Goal: Use online tool/utility: Utilize a website feature to perform a specific function

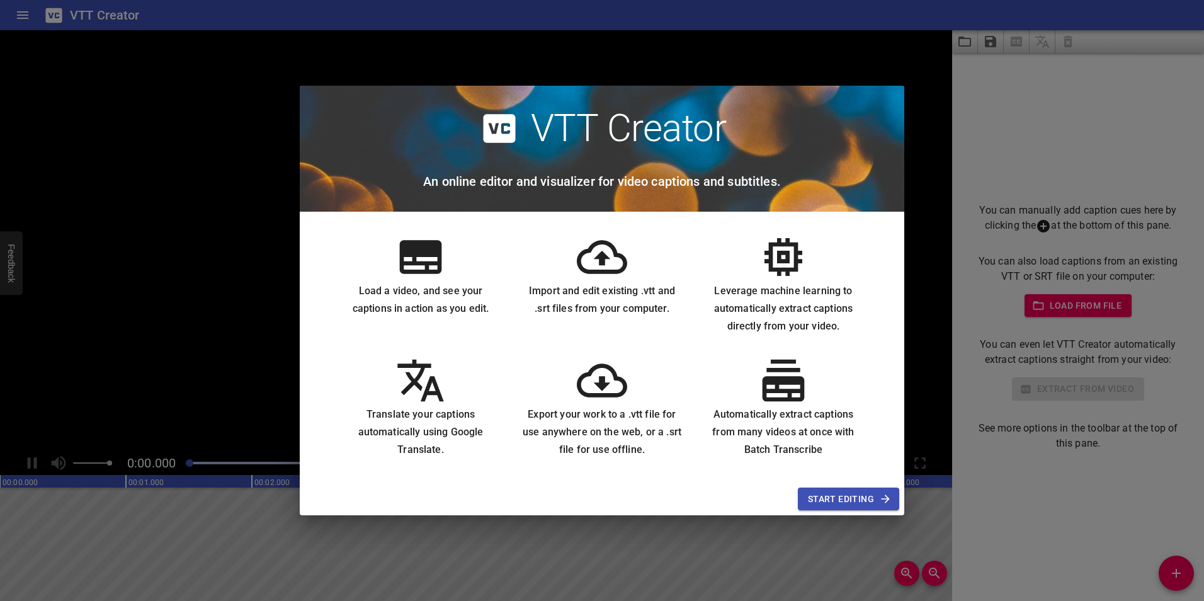
click at [837, 492] on span "Start Editing" at bounding box center [848, 499] width 81 height 16
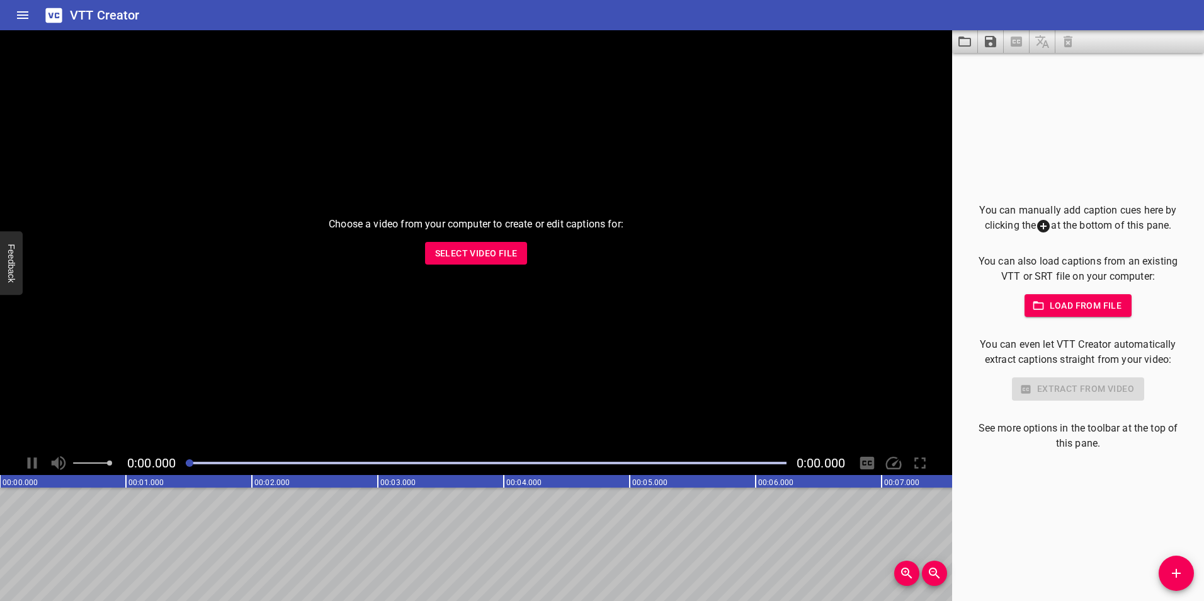
click at [1062, 301] on span "Load from file" at bounding box center [1078, 306] width 88 height 16
click at [490, 258] on span "Select Video File" at bounding box center [476, 254] width 82 height 16
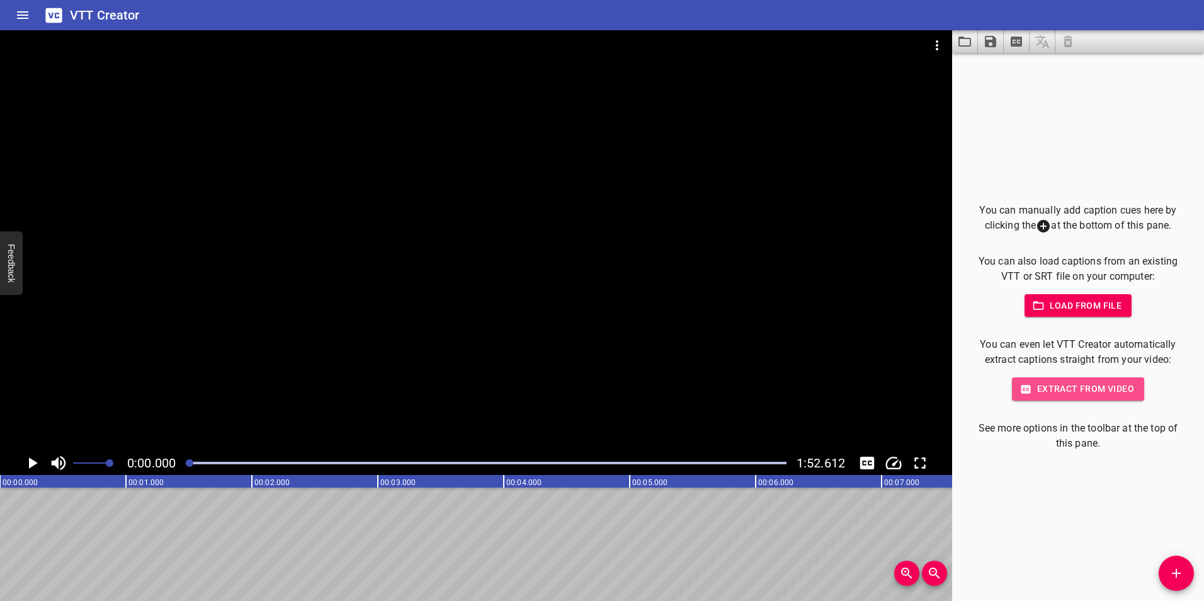
click at [1038, 387] on span "Extract from video" at bounding box center [1078, 389] width 112 height 16
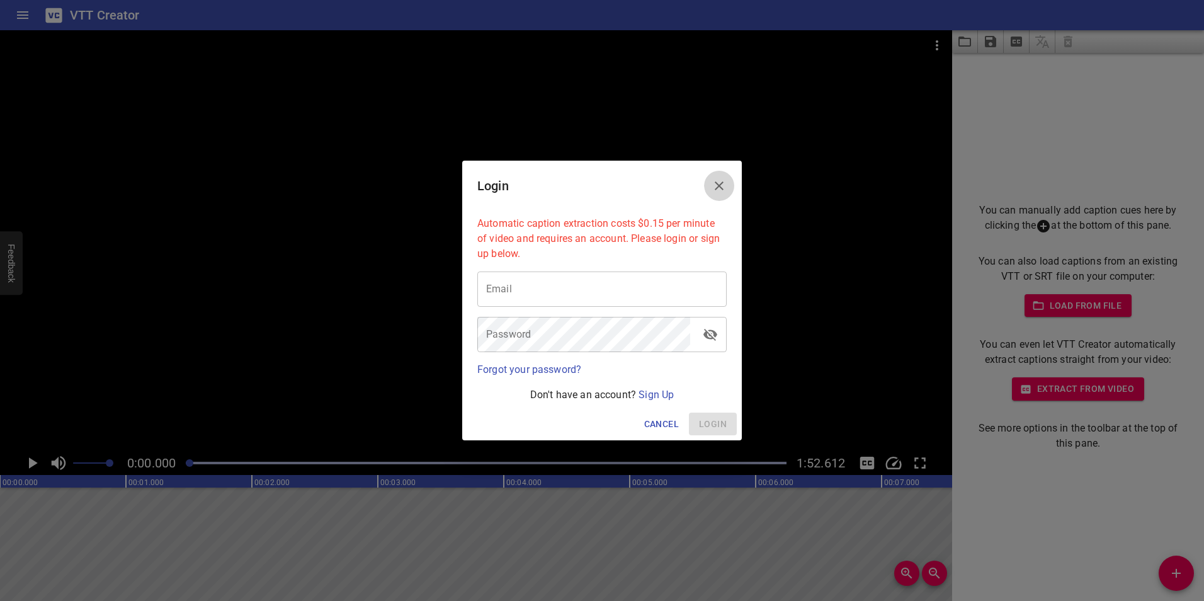
click at [716, 176] on button "Close" at bounding box center [719, 186] width 30 height 30
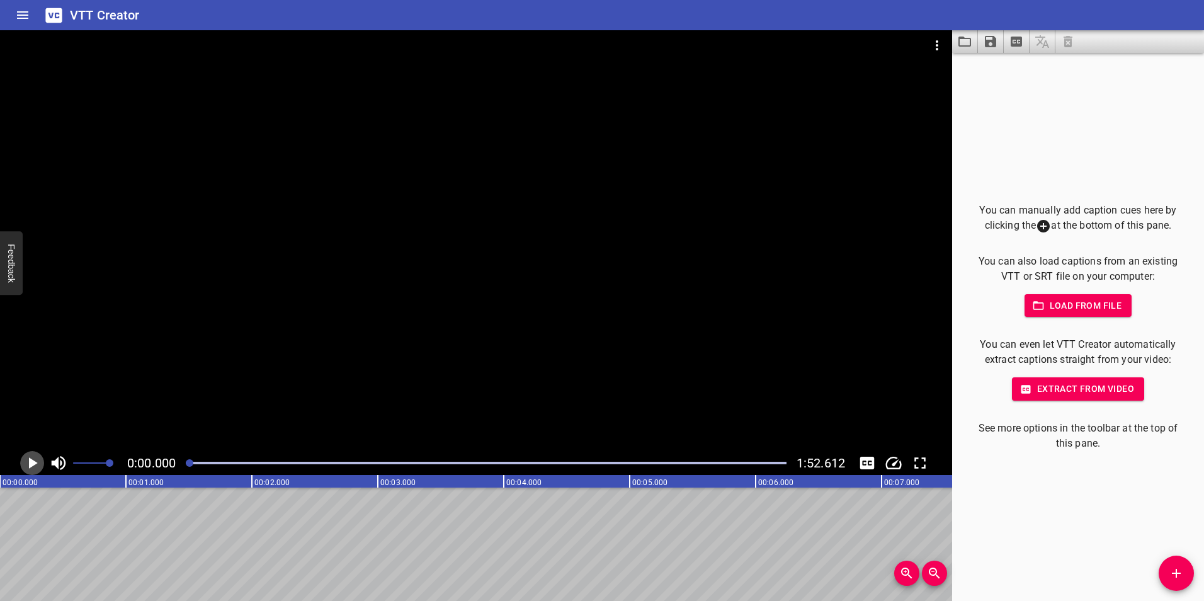
click at [32, 460] on icon "Play/Pause" at bounding box center [33, 462] width 9 height 11
click at [32, 460] on icon "Play/Pause" at bounding box center [32, 462] width 19 height 19
drag, startPoint x: 1091, startPoint y: 213, endPoint x: 1030, endPoint y: 174, distance: 72.5
click at [1030, 174] on div "You can manually add caption cues here by clicking the at the bottom of this pa…" at bounding box center [1078, 327] width 252 height 548
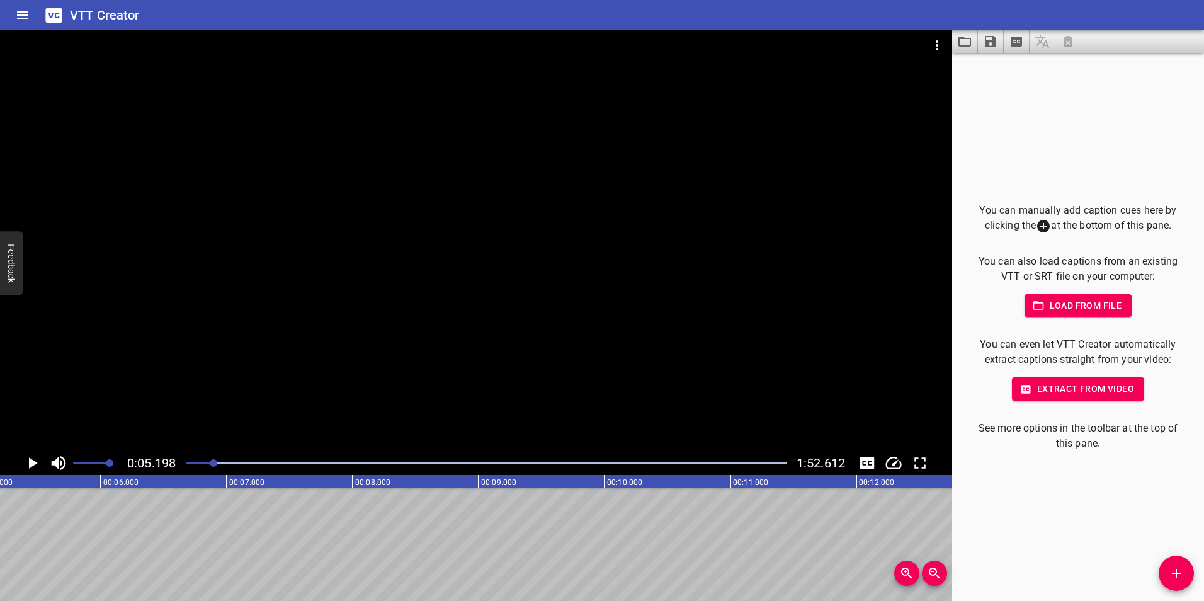
drag, startPoint x: 1030, startPoint y: 174, endPoint x: 995, endPoint y: 143, distance: 46.8
click at [995, 143] on div "You can manually add caption cues here by clicking the at the bottom of this pa…" at bounding box center [1078, 327] width 252 height 548
click at [1171, 569] on icon "Add Cue" at bounding box center [1175, 572] width 15 height 15
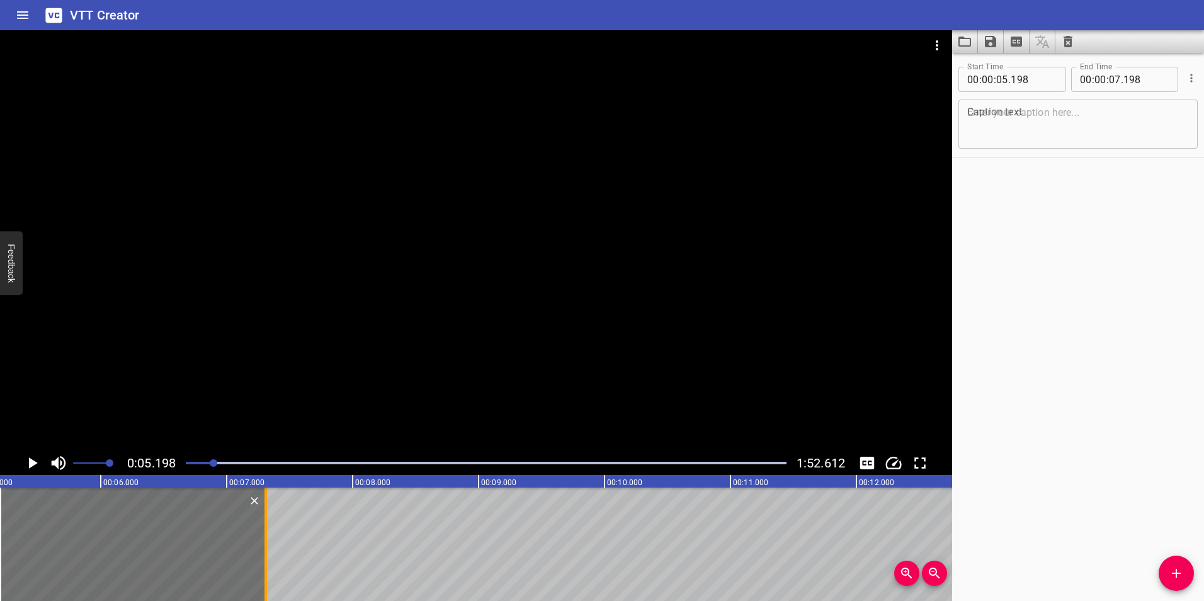
drag, startPoint x: 249, startPoint y: 507, endPoint x: 263, endPoint y: 515, distance: 16.1
click at [263, 515] on div at bounding box center [265, 543] width 13 height 113
type input "308"
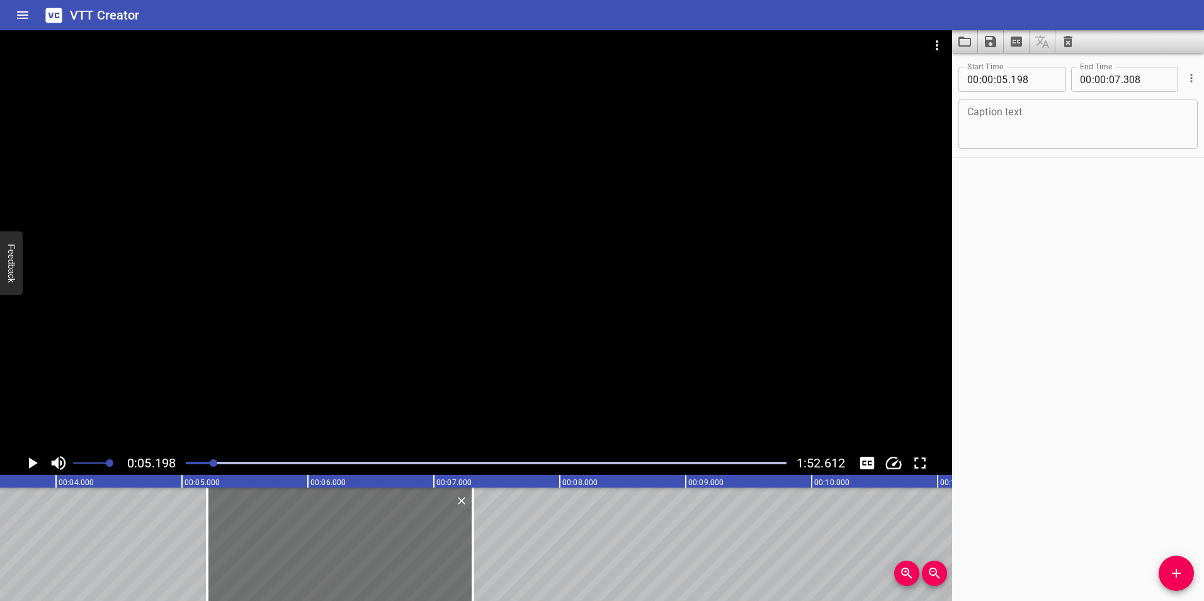
scroll to position [0, 368]
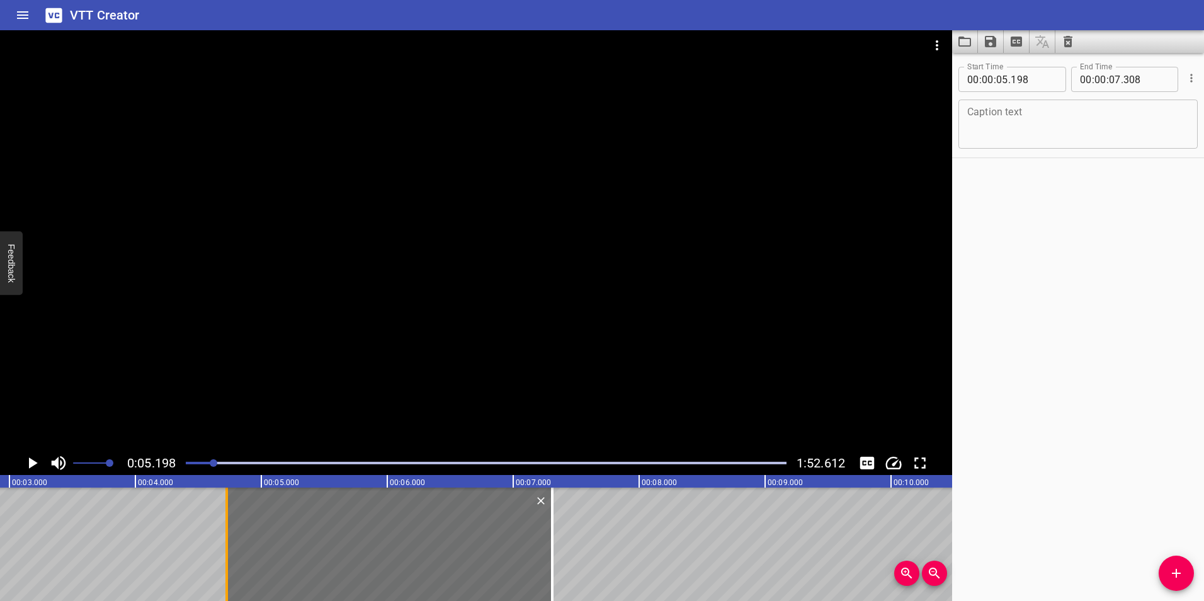
drag, startPoint x: 287, startPoint y: 529, endPoint x: 227, endPoint y: 535, distance: 60.6
click at [227, 535] on div at bounding box center [226, 543] width 3 height 113
type input "04"
type input "718"
drag, startPoint x: 218, startPoint y: 460, endPoint x: 208, endPoint y: 463, distance: 10.4
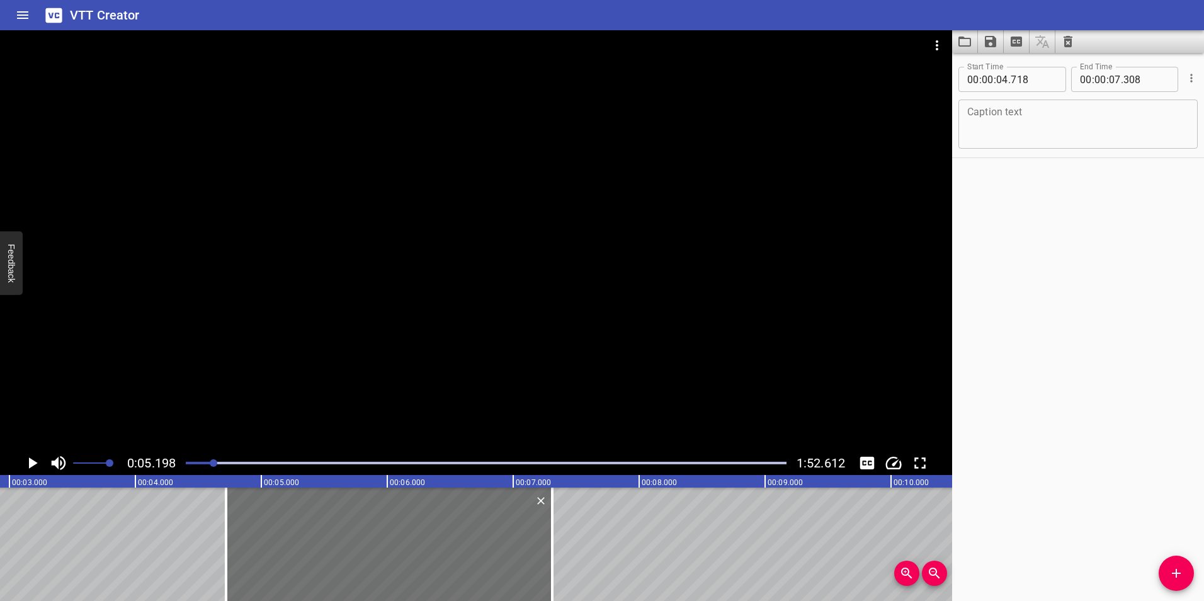
click at [208, 463] on div at bounding box center [486, 463] width 616 height 18
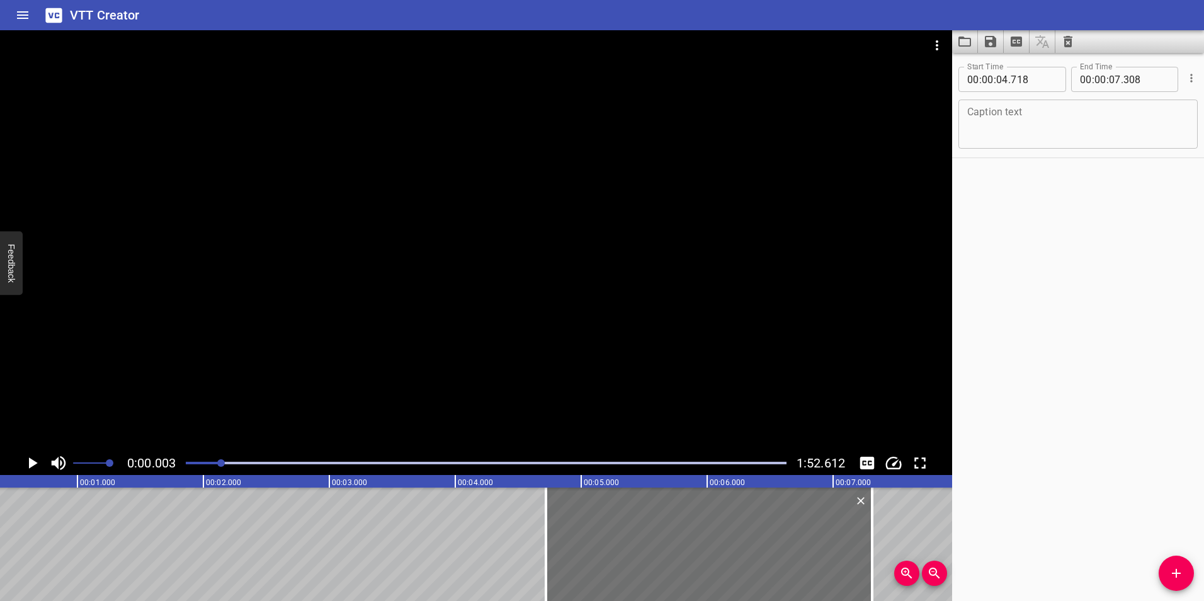
scroll to position [0, 1]
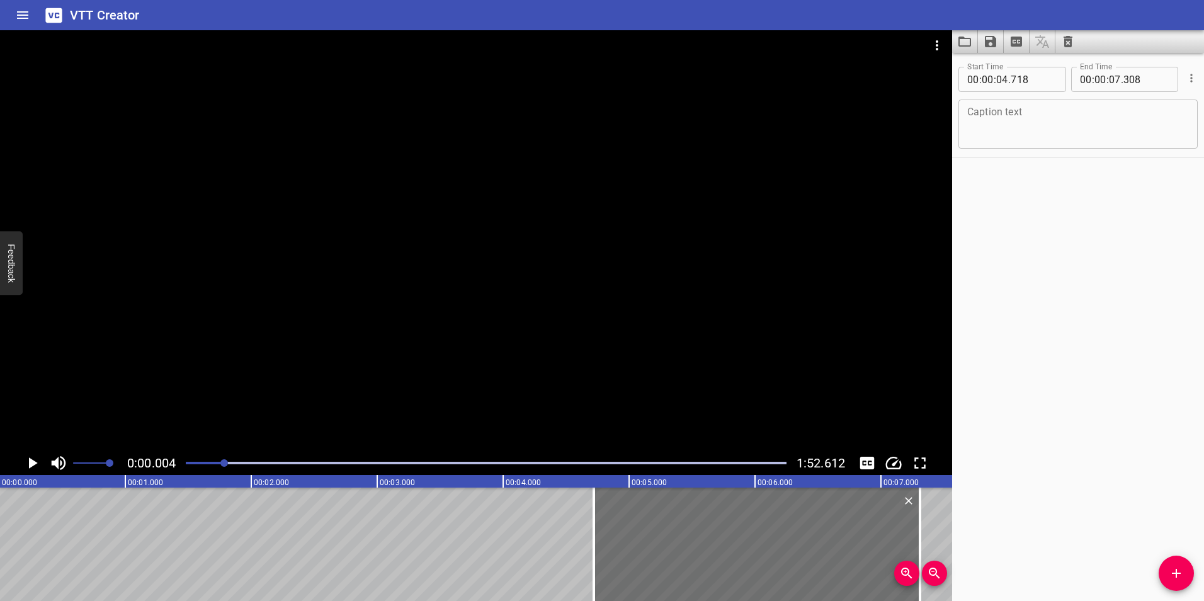
drag, startPoint x: 210, startPoint y: 463, endPoint x: 225, endPoint y: 463, distance: 15.8
click at [225, 463] on div at bounding box center [224, 463] width 8 height 8
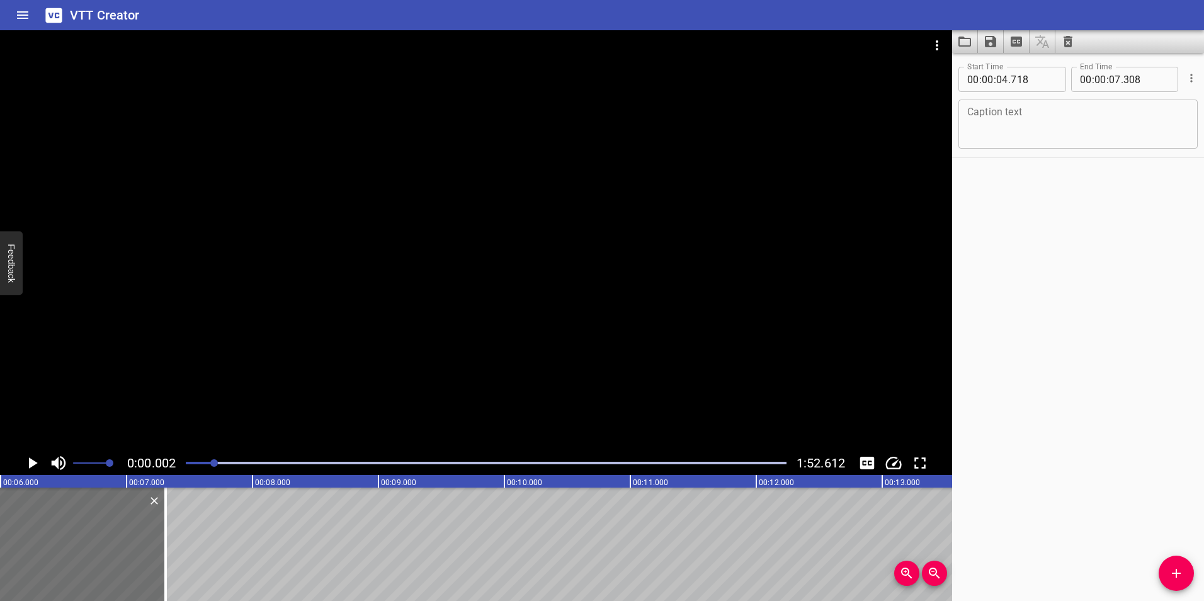
scroll to position [0, 675]
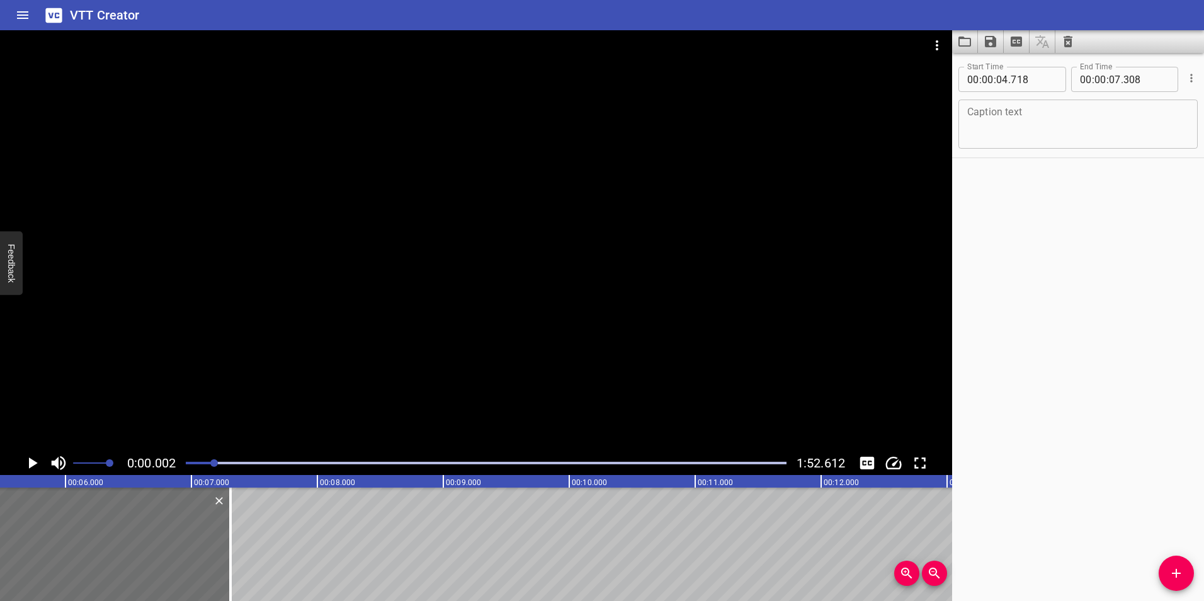
drag, startPoint x: 225, startPoint y: 463, endPoint x: 215, endPoint y: 463, distance: 10.1
click at [215, 463] on div at bounding box center [214, 463] width 8 height 8
click at [205, 457] on div at bounding box center [486, 463] width 616 height 18
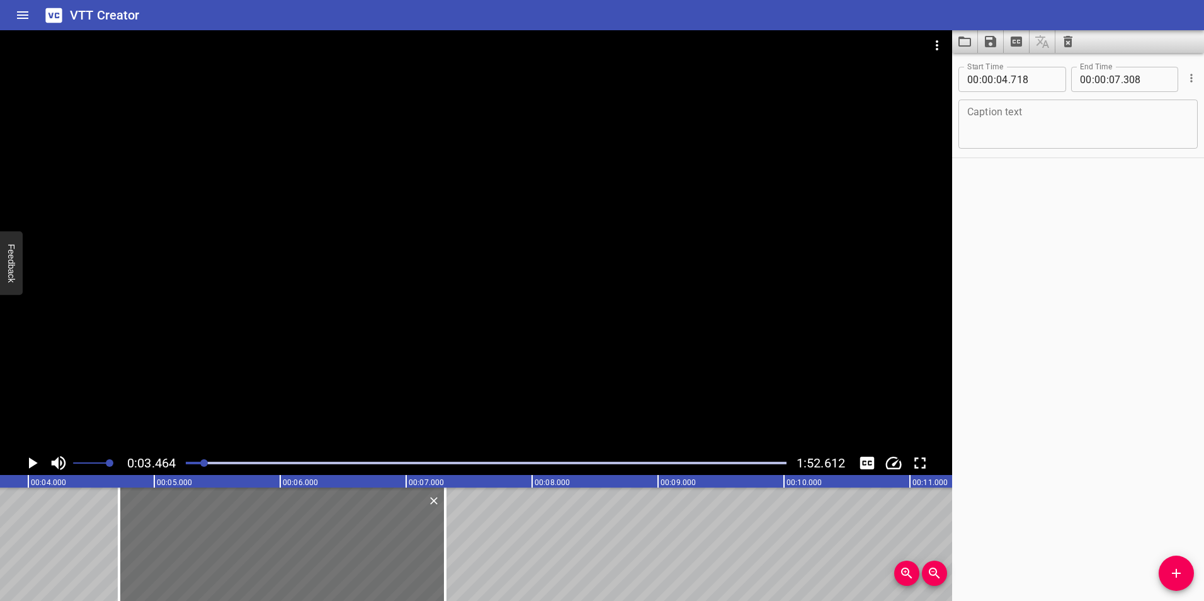
scroll to position [0, 436]
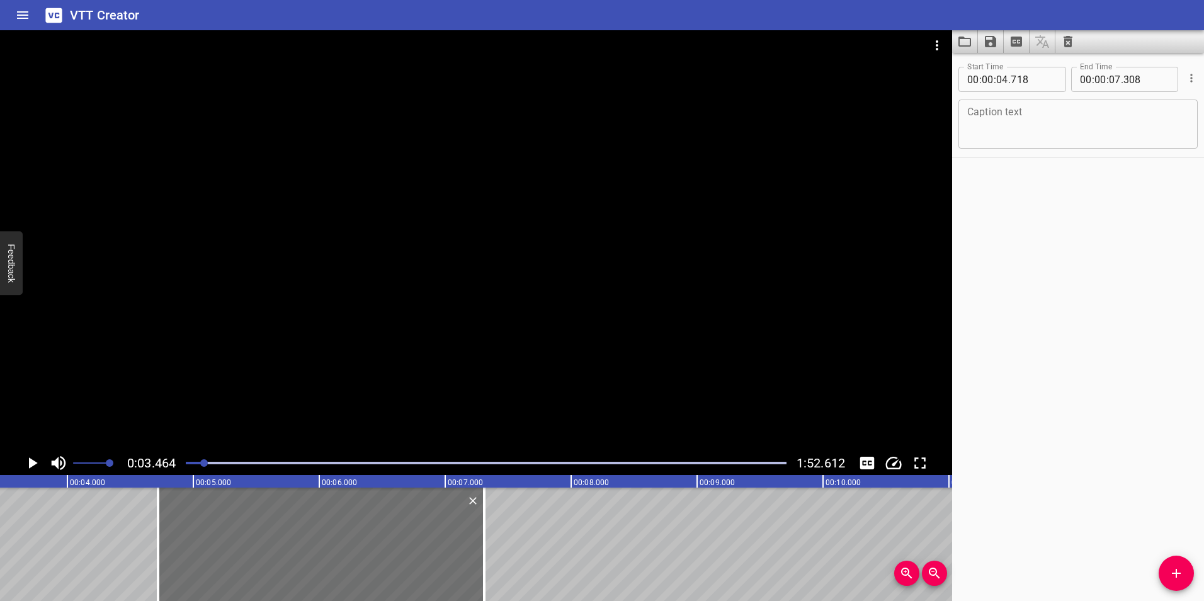
click at [28, 458] on icon "Play/Pause" at bounding box center [32, 462] width 19 height 19
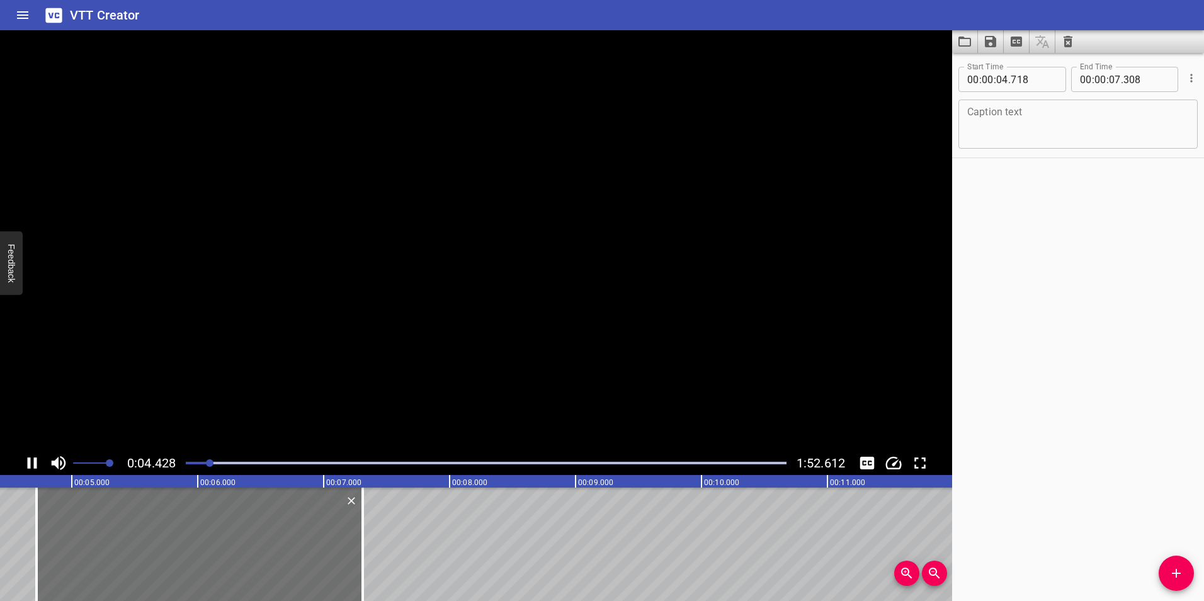
click at [28, 458] on icon "Play/Pause" at bounding box center [32, 462] width 9 height 11
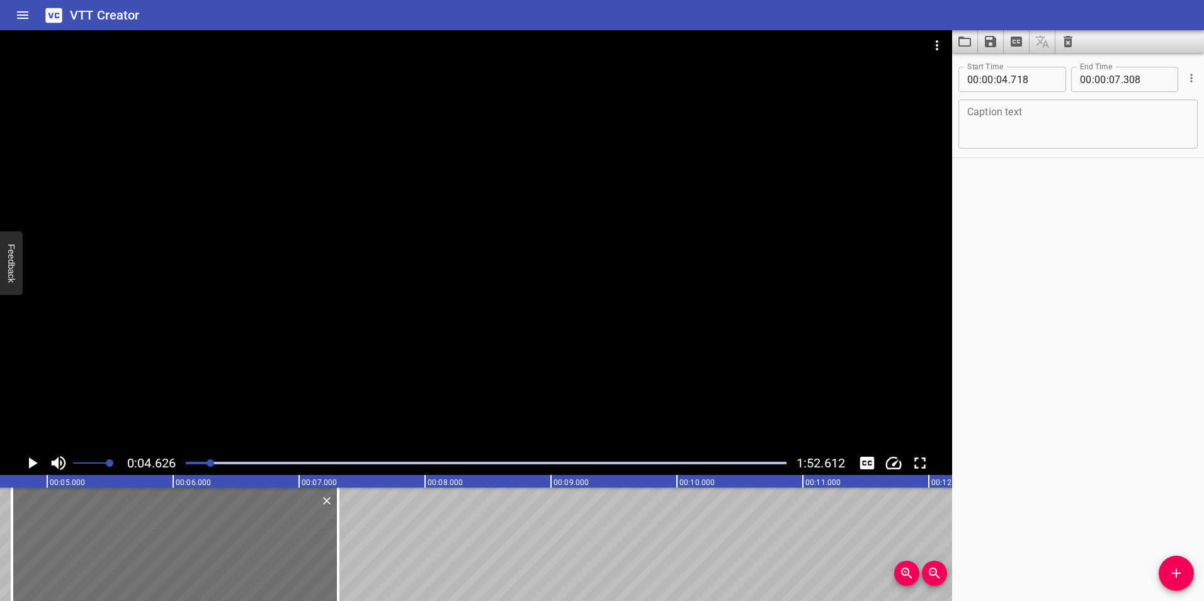
click at [28, 458] on icon "Play/Pause" at bounding box center [32, 462] width 19 height 19
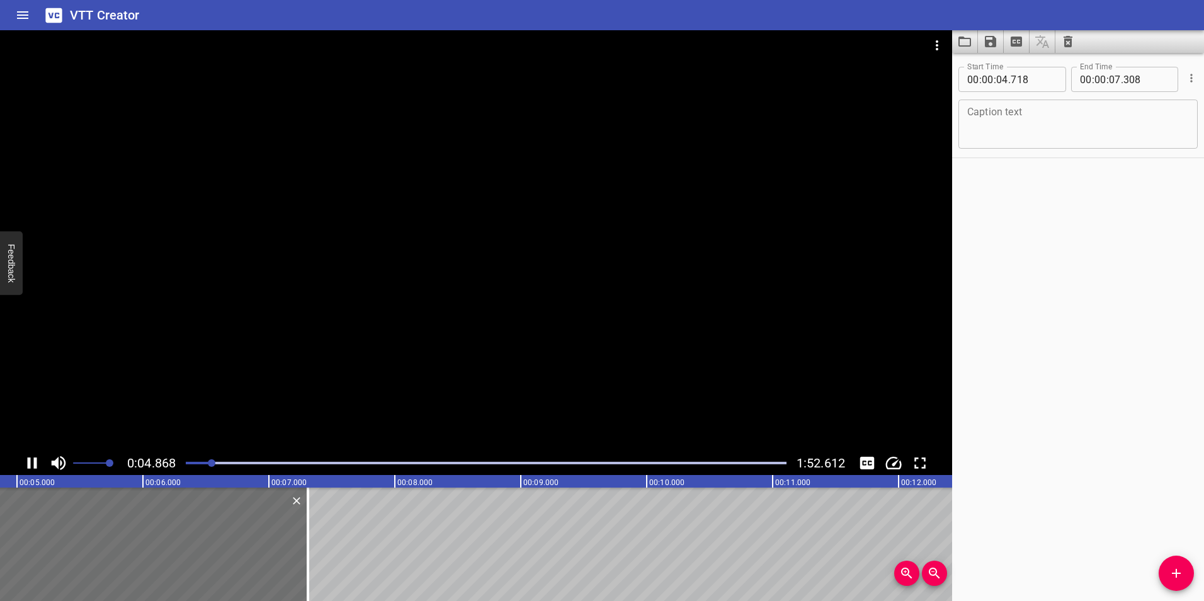
click at [28, 458] on icon "Play/Pause" at bounding box center [32, 462] width 9 height 11
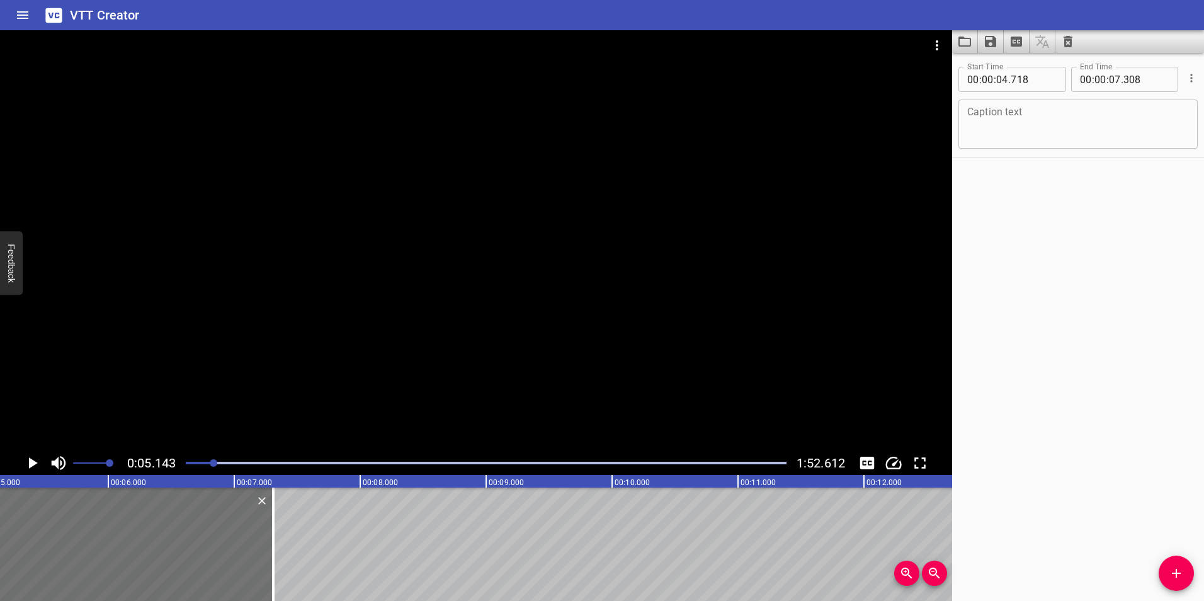
scroll to position [0, 648]
